Goal: Task Accomplishment & Management: Manage account settings

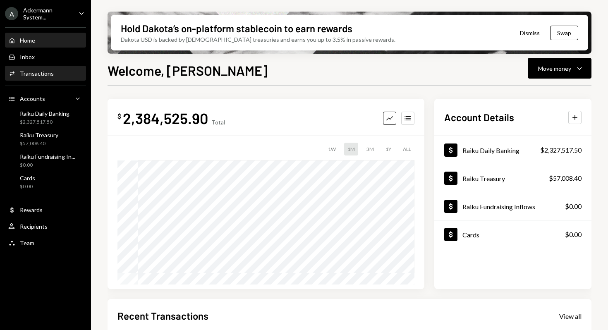
click at [43, 79] on div "Activities Transactions" at bounding box center [45, 74] width 74 height 14
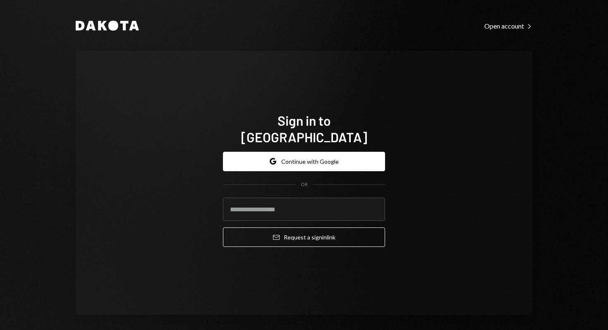
type input "**********"
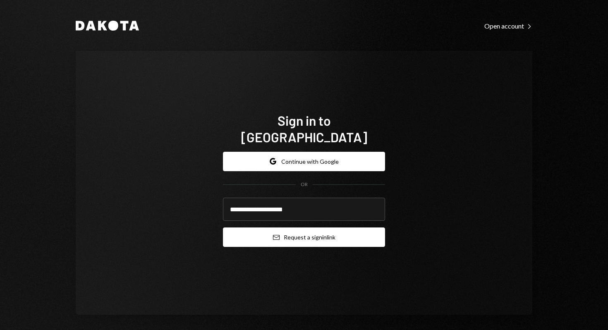
click at [338, 233] on button "Email Request a sign in link" at bounding box center [304, 237] width 162 height 19
